Goal: Navigation & Orientation: Find specific page/section

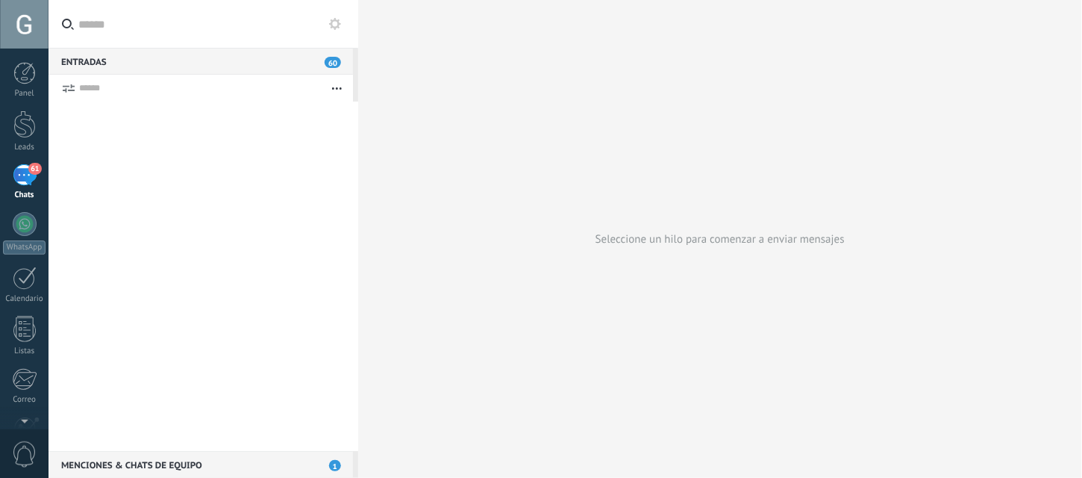
scroll to position [22, 0]
click at [22, 137] on div at bounding box center [24, 124] width 22 height 28
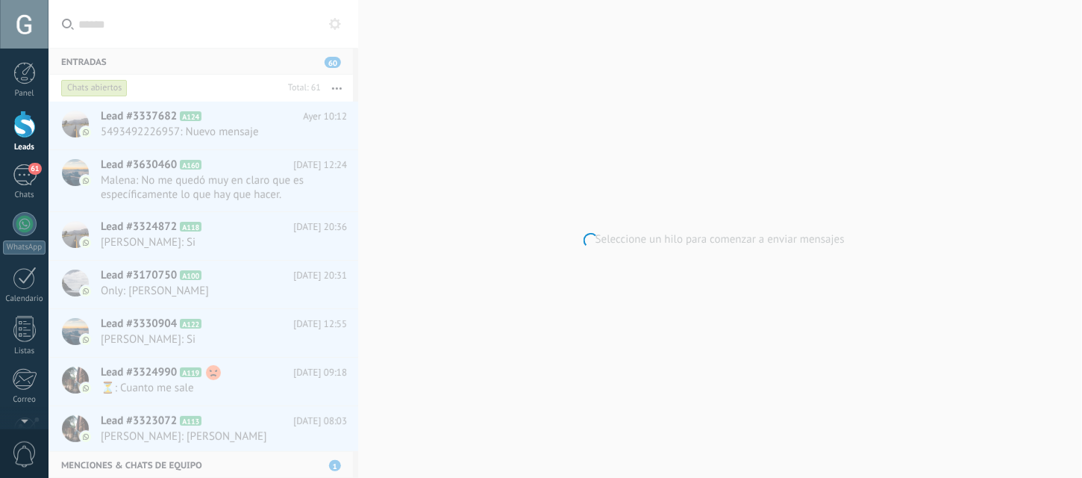
click at [22, 137] on div at bounding box center [24, 124] width 22 height 28
